Goal: Information Seeking & Learning: Learn about a topic

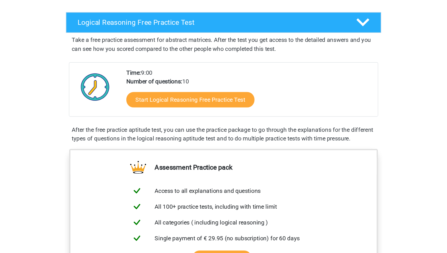
scroll to position [93, 0]
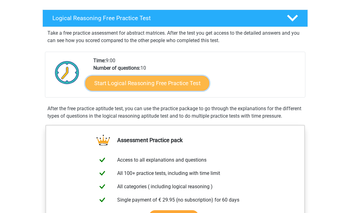
click at [113, 83] on link "Start Logical Reasoning Free Practice Test" at bounding box center [147, 83] width 124 height 15
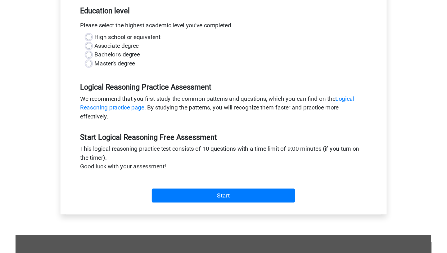
scroll to position [128, 0]
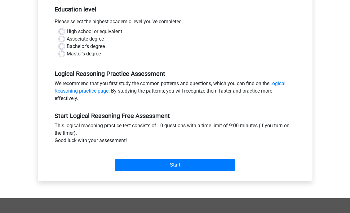
click at [67, 47] on label "Bachelor's degree" at bounding box center [86, 46] width 38 height 7
click at [63, 47] on input "Bachelor's degree" at bounding box center [61, 46] width 5 height 6
radio input "true"
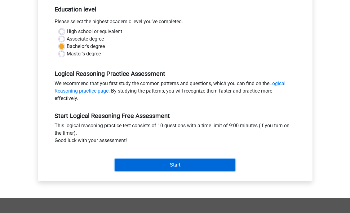
click at [184, 160] on input "Start" at bounding box center [175, 165] width 121 height 12
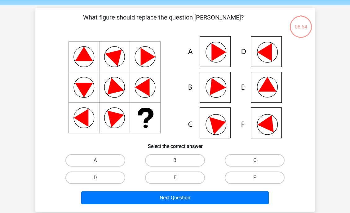
scroll to position [32, 0]
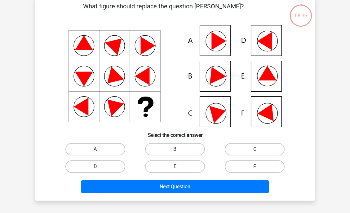
click at [263, 77] on icon at bounding box center [267, 73] width 18 height 15
click at [177, 165] on label "E" at bounding box center [175, 167] width 60 height 12
click at [177, 167] on input "E" at bounding box center [177, 169] width 4 height 4
radio input "true"
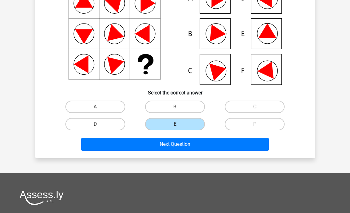
scroll to position [70, 0]
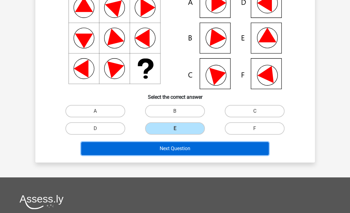
click at [181, 153] on button "Next Question" at bounding box center [175, 148] width 188 height 13
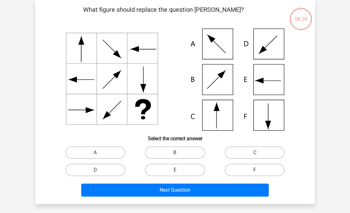
scroll to position [29, 0]
click at [244, 157] on label "C" at bounding box center [255, 153] width 60 height 12
click at [255, 157] on input "C" at bounding box center [257, 155] width 4 height 4
radio input "true"
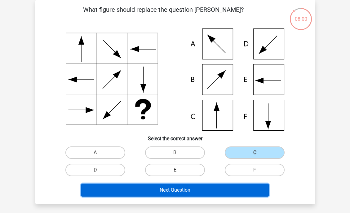
click at [176, 191] on button "Next Question" at bounding box center [175, 190] width 188 height 13
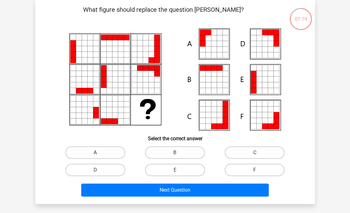
click at [94, 154] on label "A" at bounding box center [95, 153] width 60 height 12
click at [95, 154] on input "A" at bounding box center [97, 155] width 4 height 4
radio input "true"
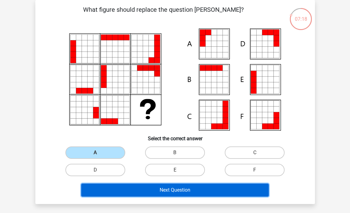
click at [135, 190] on button "Next Question" at bounding box center [175, 190] width 188 height 13
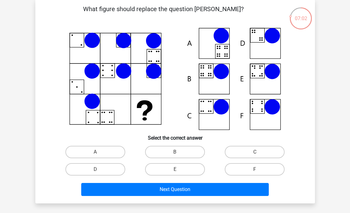
scroll to position [30, 0]
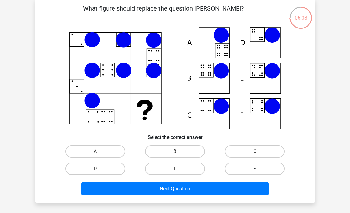
click at [242, 170] on label "F" at bounding box center [255, 169] width 60 height 12
click at [255, 170] on input "F" at bounding box center [257, 171] width 4 height 4
radio input "true"
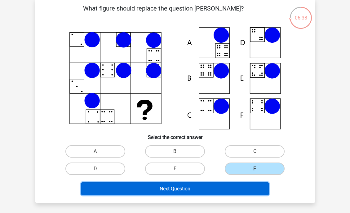
click at [181, 188] on button "Next Question" at bounding box center [175, 189] width 188 height 13
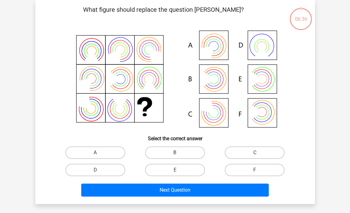
scroll to position [29, 0]
click at [175, 173] on label "E" at bounding box center [175, 170] width 60 height 12
click at [175, 173] on input "E" at bounding box center [177, 172] width 4 height 4
radio input "true"
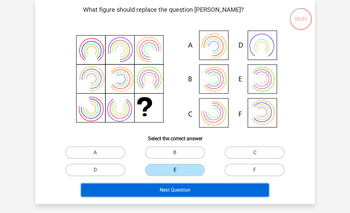
click at [167, 191] on button "Next Question" at bounding box center [175, 190] width 188 height 13
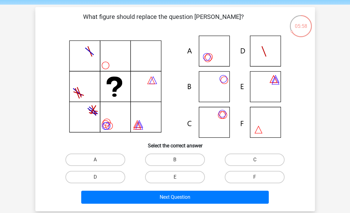
scroll to position [23, 0]
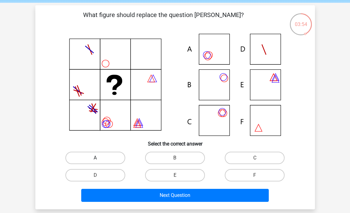
click at [113, 157] on label "A" at bounding box center [95, 158] width 60 height 12
click at [99, 158] on input "A" at bounding box center [97, 160] width 4 height 4
radio input "true"
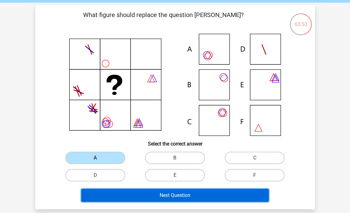
click at [142, 194] on button "Next Question" at bounding box center [175, 195] width 188 height 13
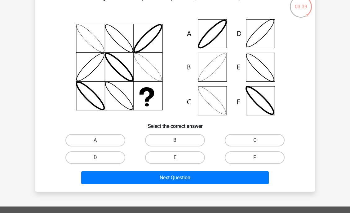
scroll to position [42, 0]
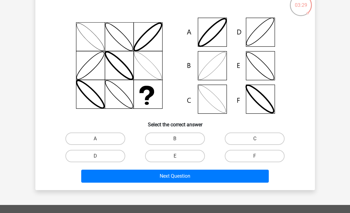
click at [207, 73] on icon at bounding box center [175, 66] width 250 height 102
click at [176, 138] on label "B" at bounding box center [175, 139] width 60 height 12
click at [176, 139] on input "B" at bounding box center [177, 141] width 4 height 4
radio input "true"
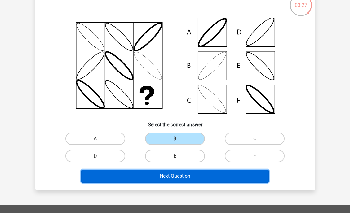
click at [167, 179] on button "Next Question" at bounding box center [175, 176] width 188 height 13
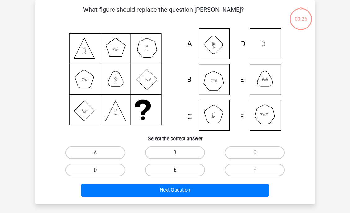
scroll to position [29, 0]
click at [250, 167] on label "F" at bounding box center [255, 170] width 60 height 12
click at [255, 170] on input "F" at bounding box center [257, 172] width 4 height 4
radio input "true"
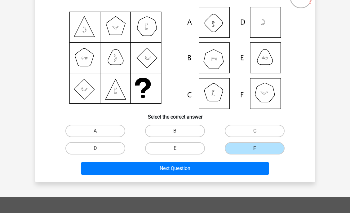
scroll to position [51, 0]
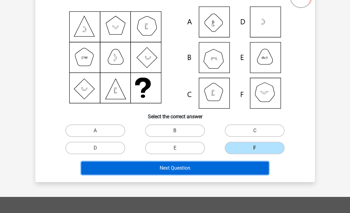
click at [200, 165] on button "Next Question" at bounding box center [175, 168] width 188 height 13
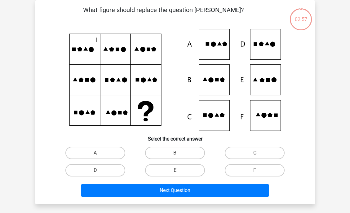
scroll to position [24, 0]
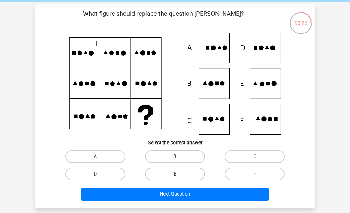
click at [245, 173] on label "F" at bounding box center [255, 174] width 60 height 12
click at [255, 174] on input "F" at bounding box center [257, 176] width 4 height 4
radio input "true"
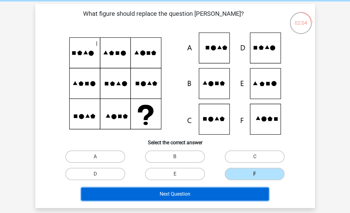
click at [195, 193] on button "Next Question" at bounding box center [175, 194] width 188 height 13
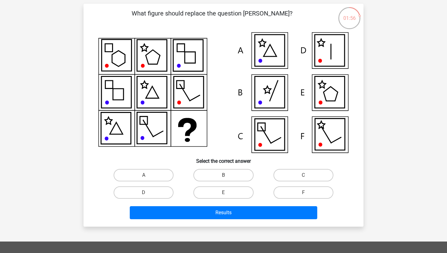
scroll to position [38, 0]
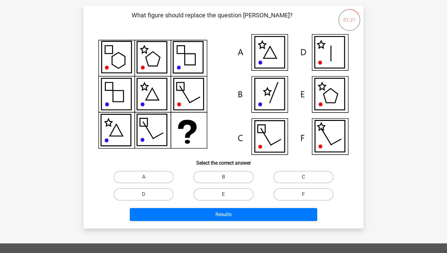
click at [226, 198] on input "E" at bounding box center [225, 196] width 4 height 4
radio input "true"
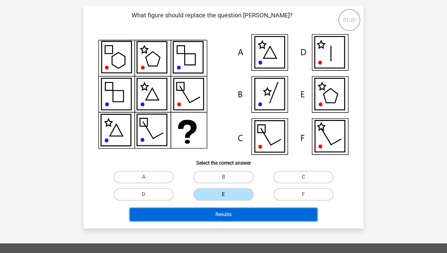
click at [227, 213] on button "Results" at bounding box center [224, 214] width 188 height 13
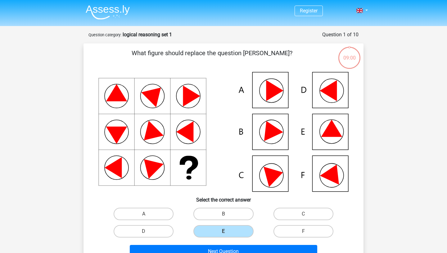
scroll to position [38, 0]
